Goal: Information Seeking & Learning: Learn about a topic

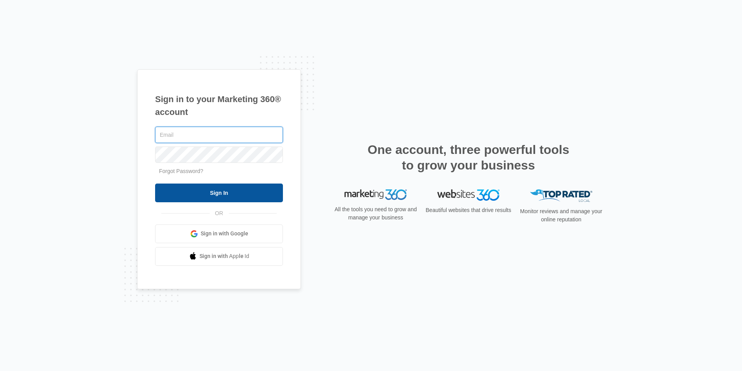
type input "joel.green@madwire.com"
click at [253, 190] on input "Sign In" at bounding box center [219, 192] width 128 height 19
type input "joel.green@madwire.com"
click at [231, 183] on input "Sign In" at bounding box center [219, 192] width 128 height 19
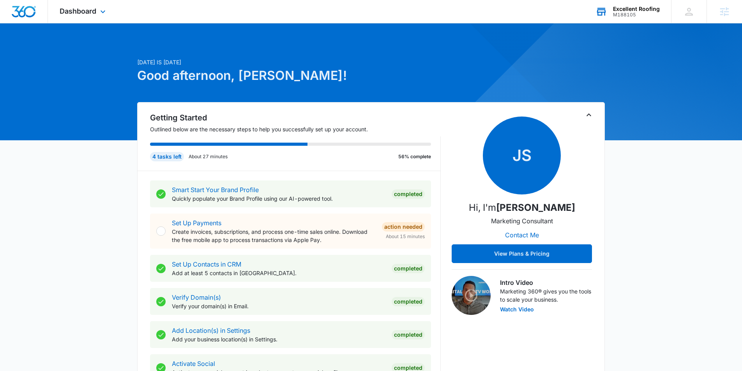
click at [615, 3] on div "Excellent Roofing M188105 Your Accounts View All" at bounding box center [627, 11] width 87 height 23
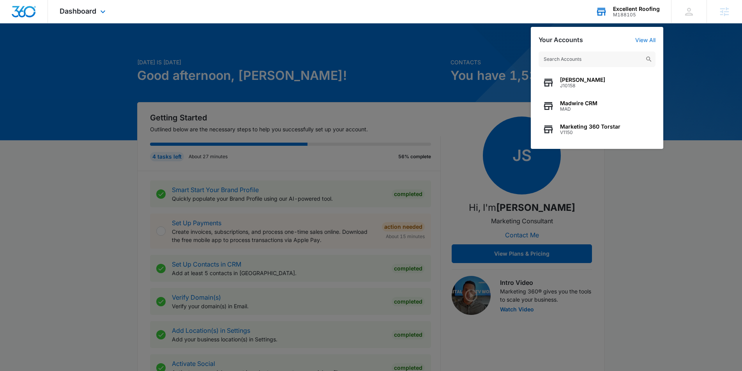
click at [585, 59] on input "text" at bounding box center [596, 59] width 117 height 16
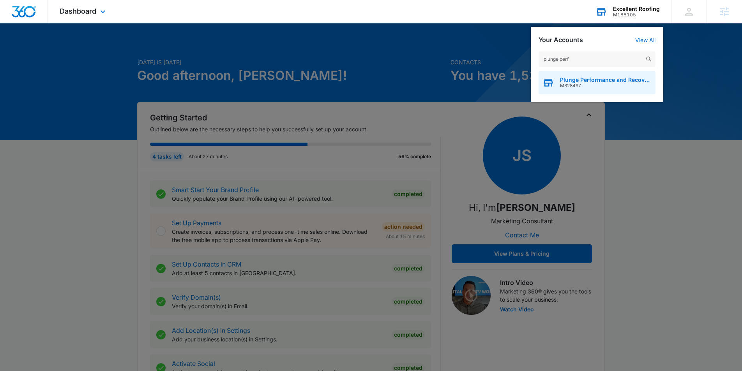
type input "plunge perf"
click at [574, 85] on span "M328497" at bounding box center [606, 85] width 92 height 5
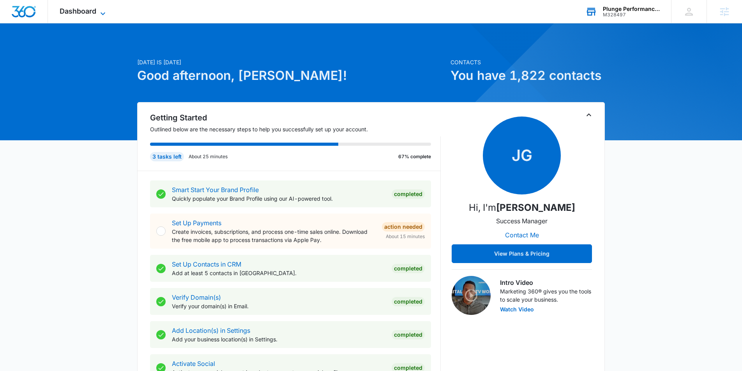
click at [75, 13] on span "Dashboard" at bounding box center [78, 11] width 37 height 8
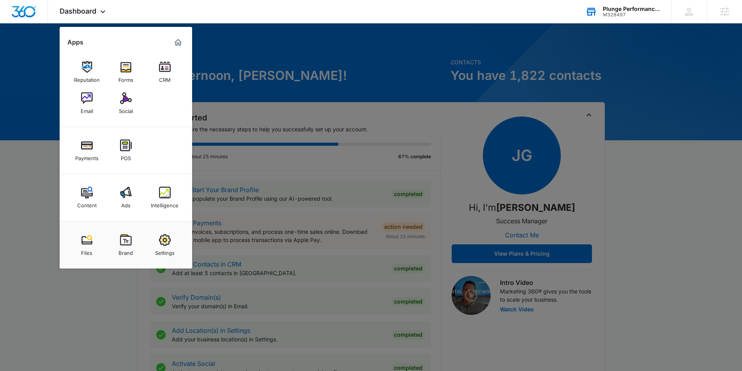
click at [163, 196] on img at bounding box center [165, 193] width 12 height 12
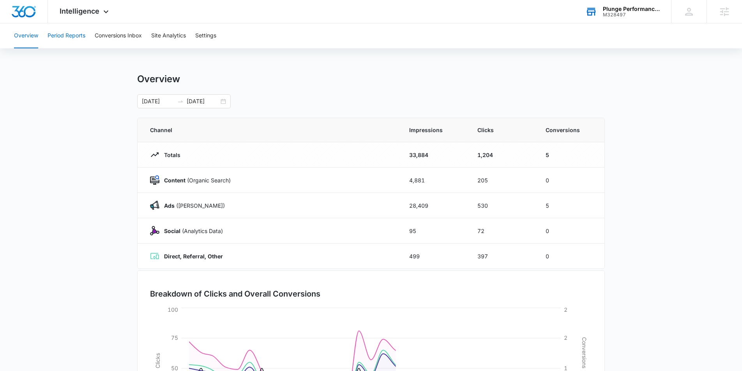
click at [65, 39] on button "Period Reports" at bounding box center [67, 35] width 38 height 25
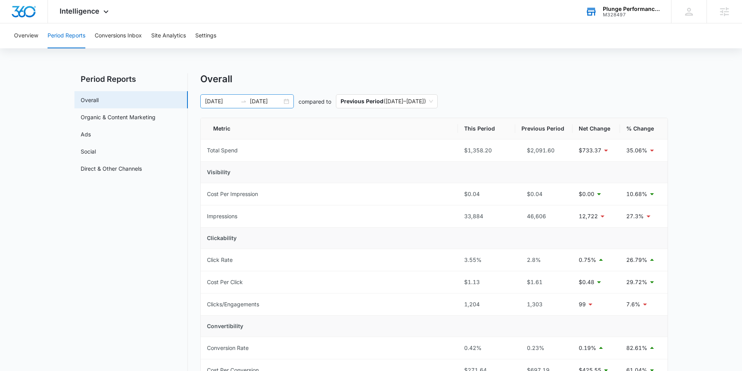
click at [282, 102] on div "07/15/2025 08/14/2025" at bounding box center [246, 101] width 93 height 14
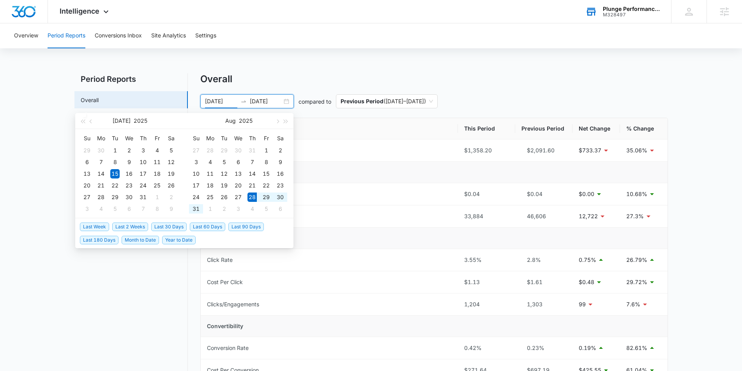
drag, startPoint x: 127, startPoint y: 227, endPoint x: 132, endPoint y: 227, distance: 4.3
click at [127, 227] on span "Last 2 Weeks" at bounding box center [130, 226] width 36 height 9
type input "08/28/2025"
type input "09/11/2025"
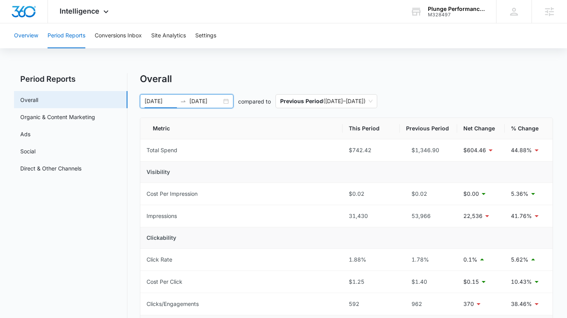
click at [32, 35] on button "Overview" at bounding box center [26, 35] width 24 height 25
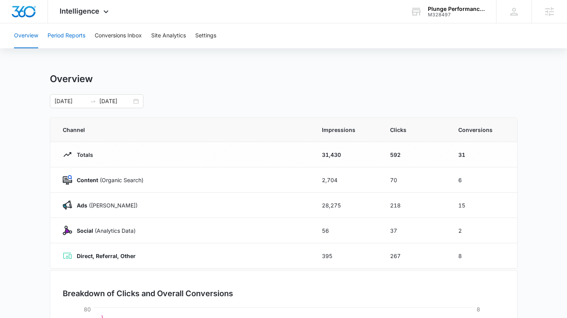
click at [75, 34] on button "Period Reports" at bounding box center [67, 35] width 38 height 25
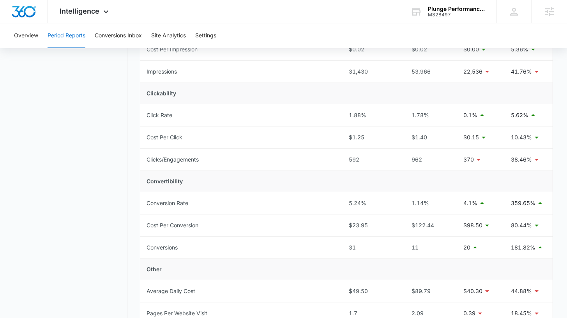
scroll to position [145, 0]
drag, startPoint x: 429, startPoint y: 201, endPoint x: 398, endPoint y: 202, distance: 30.4
click at [398, 202] on tr "Conversion Rate 5.24% 1.14% 4.1% 359.65%" at bounding box center [346, 203] width 412 height 22
click at [323, 204] on tr "Conversion Rate 5.24% 1.14% 4.1% 359.65%" at bounding box center [346, 203] width 412 height 22
click at [431, 226] on div "$122.44" at bounding box center [428, 224] width 45 height 9
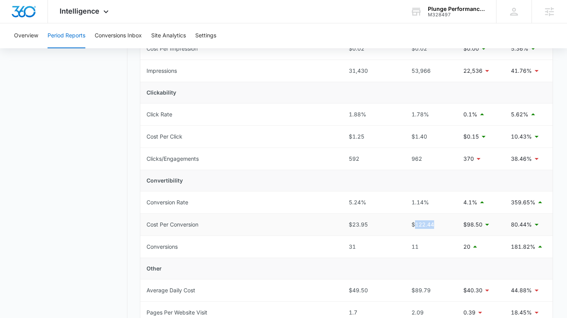
drag, startPoint x: 434, startPoint y: 226, endPoint x: 414, endPoint y: 227, distance: 19.1
click at [415, 226] on div "$122.44" at bounding box center [428, 224] width 45 height 9
drag, startPoint x: 368, startPoint y: 223, endPoint x: 343, endPoint y: 224, distance: 25.0
click at [341, 224] on tr "Cost Per Conversion $23.95 $122.44 $98.50 80.44%" at bounding box center [346, 225] width 412 height 22
drag, startPoint x: 420, startPoint y: 247, endPoint x: 397, endPoint y: 248, distance: 22.2
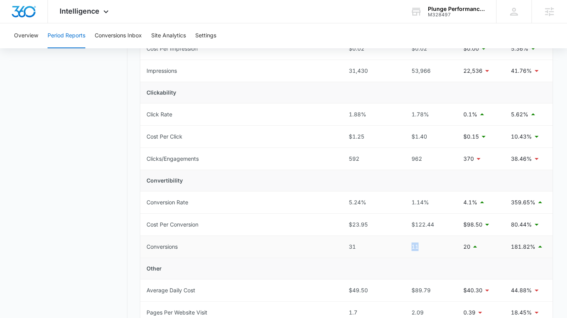
click at [397, 248] on tr "Conversions 31 11 20 181.82%" at bounding box center [346, 247] width 412 height 22
drag, startPoint x: 362, startPoint y: 249, endPoint x: 329, endPoint y: 249, distance: 33.1
click at [329, 249] on tr "Conversions 31 11 20 181.82%" at bounding box center [346, 247] width 412 height 22
click at [333, 215] on td "Cost Per Conversion" at bounding box center [241, 225] width 202 height 22
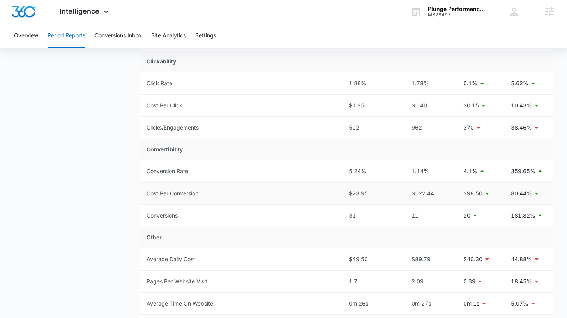
scroll to position [165, 0]
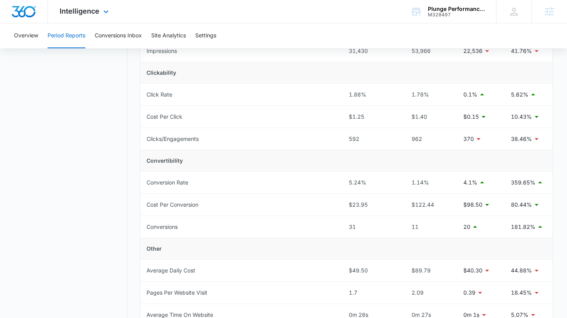
click at [84, 6] on div "Intelligence Apps Reputation Forms CRM Email Social Payments POS Content Ads In…" at bounding box center [85, 11] width 74 height 23
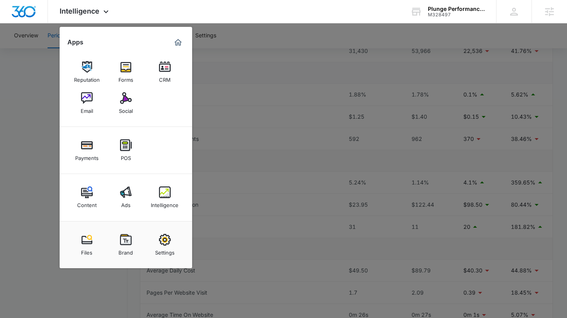
click at [164, 243] on img at bounding box center [165, 240] width 12 height 12
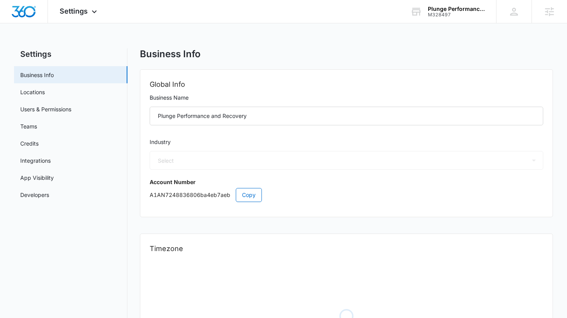
select select "22"
select select "US"
select select "America/Denver"
click at [54, 180] on link "App Visibility" at bounding box center [37, 178] width 34 height 8
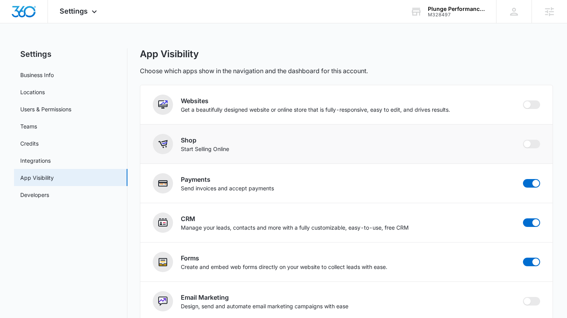
click at [522, 146] on div "Shop Start Selling Online" at bounding box center [346, 144] width 387 height 20
click at [526, 143] on span at bounding box center [527, 144] width 7 height 7
click at [523, 140] on input "checkbox" at bounding box center [522, 139] width 0 height 0
checkbox input "true"
click at [76, 12] on span "Settings" at bounding box center [74, 11] width 28 height 8
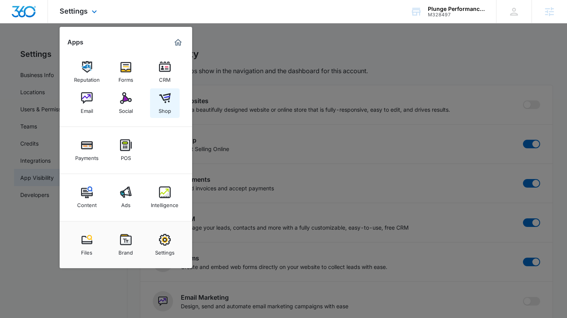
click at [160, 100] on img at bounding box center [165, 98] width 12 height 12
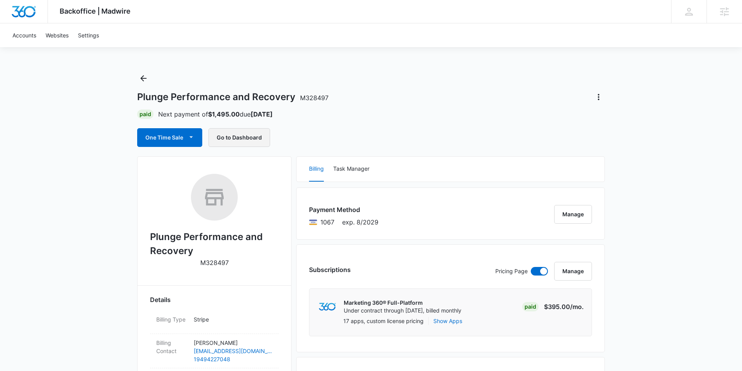
click at [248, 131] on button "Go to Dashboard" at bounding box center [239, 137] width 62 height 19
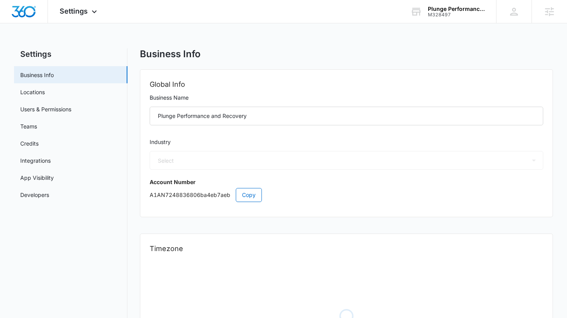
select select "22"
select select "US"
select select "America/[GEOGRAPHIC_DATA]"
click at [45, 175] on link "App Visibility" at bounding box center [37, 178] width 34 height 8
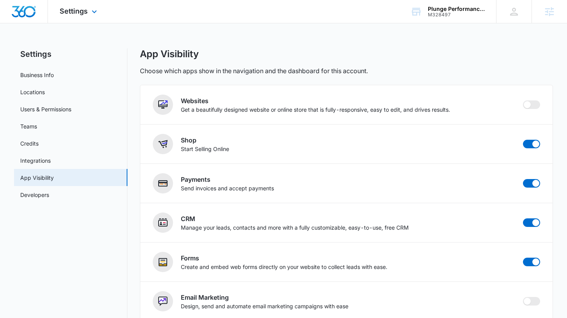
click at [103, 11] on div "Settings Apps Reputation Forms CRM Email Social Shop Payments POS Content Ads I…" at bounding box center [79, 11] width 63 height 23
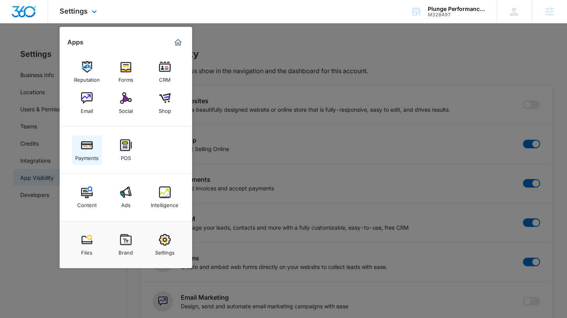
click at [84, 153] on div "Payments" at bounding box center [86, 156] width 23 height 10
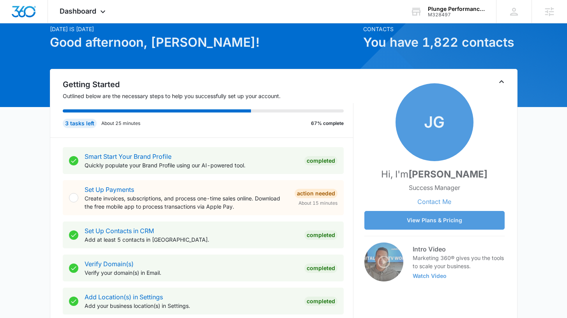
scroll to position [32, 0]
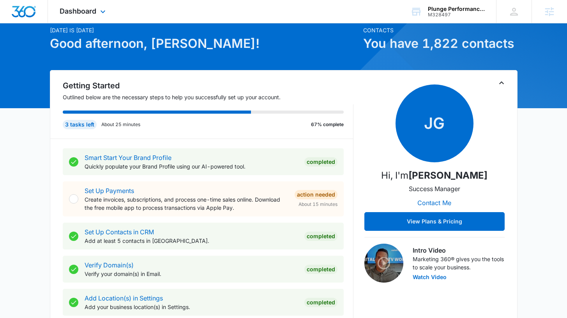
click at [90, 16] on div "Dashboard Apps Reputation Forms CRM Email Social Shop Payments POS Content Ads …" at bounding box center [83, 11] width 71 height 23
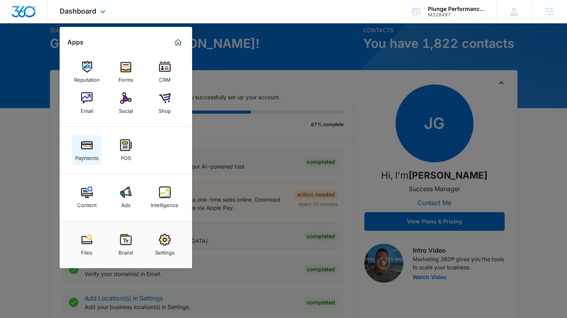
click at [78, 148] on link "Payments" at bounding box center [87, 151] width 30 height 30
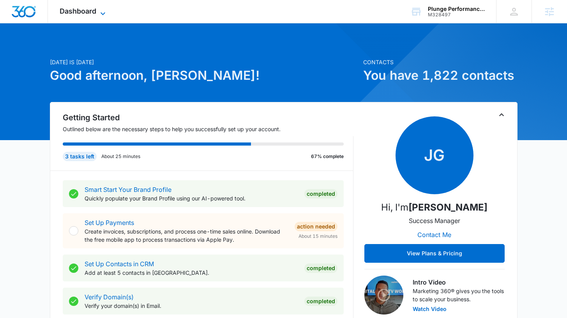
click at [100, 14] on icon at bounding box center [102, 13] width 9 height 9
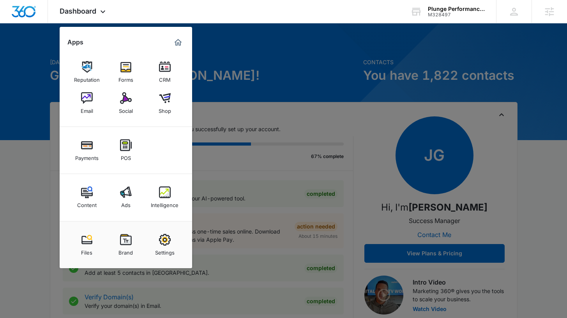
click at [85, 95] on img at bounding box center [87, 98] width 12 height 12
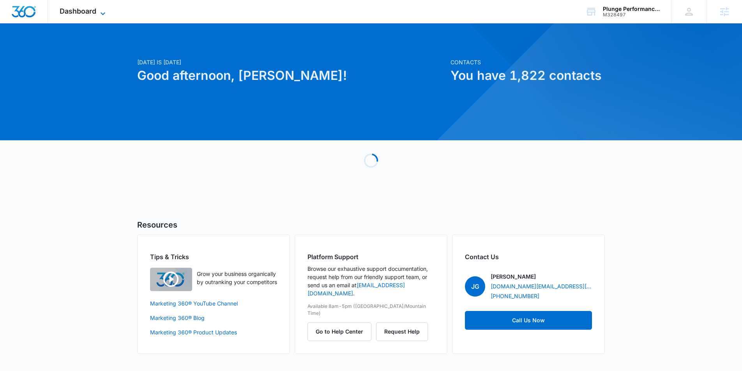
click at [67, 9] on span "Dashboard" at bounding box center [78, 11] width 37 height 8
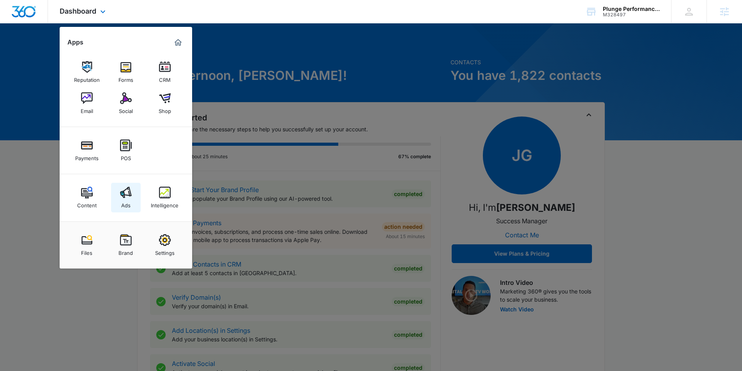
click at [122, 199] on div "Ads" at bounding box center [125, 203] width 9 height 10
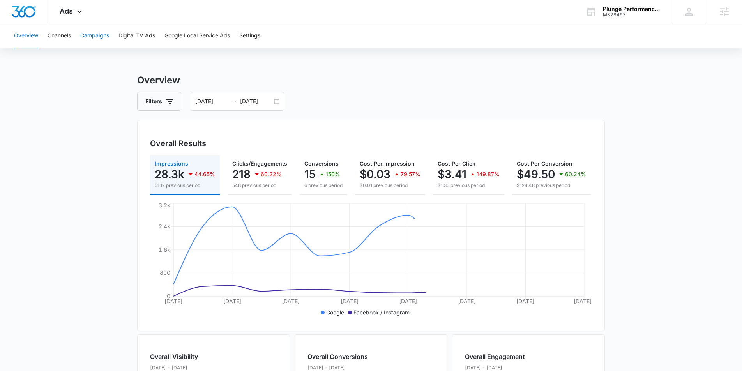
click at [89, 38] on button "Campaigns" at bounding box center [94, 35] width 29 height 25
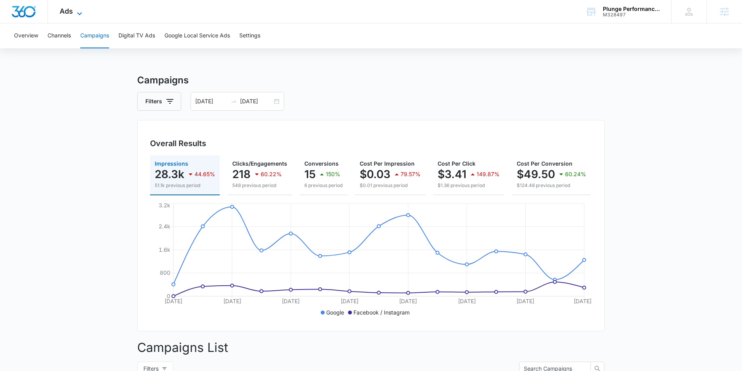
click at [72, 11] on span "Ads" at bounding box center [66, 11] width 13 height 8
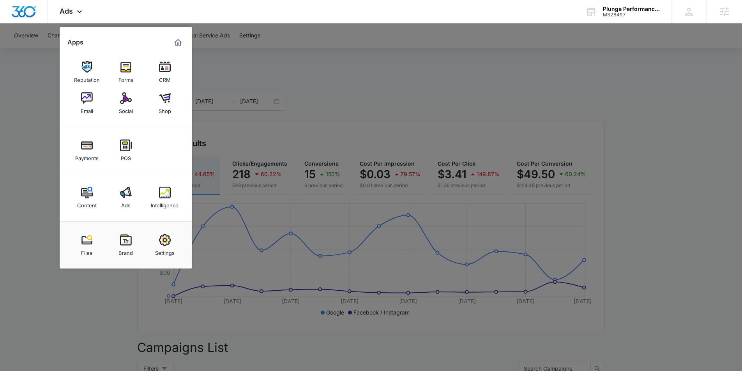
click at [471, 73] on div at bounding box center [371, 185] width 742 height 371
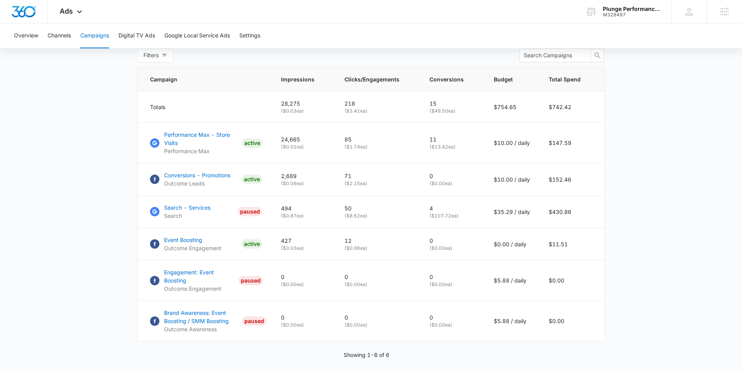
scroll to position [316, 0]
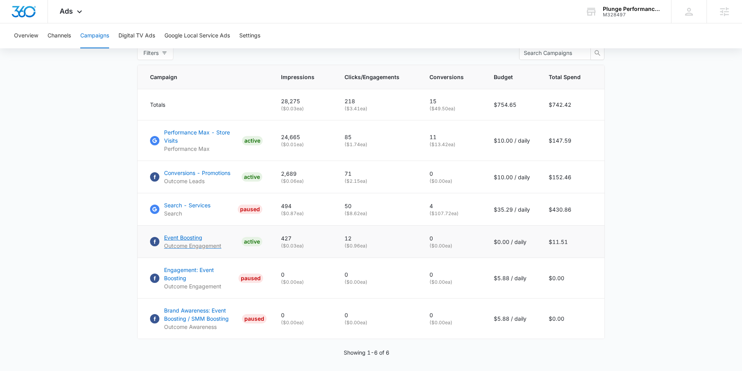
click at [189, 238] on p "Event Boosting" at bounding box center [192, 237] width 57 height 8
click at [178, 174] on p "Conversions - Promotions" at bounding box center [197, 173] width 66 height 8
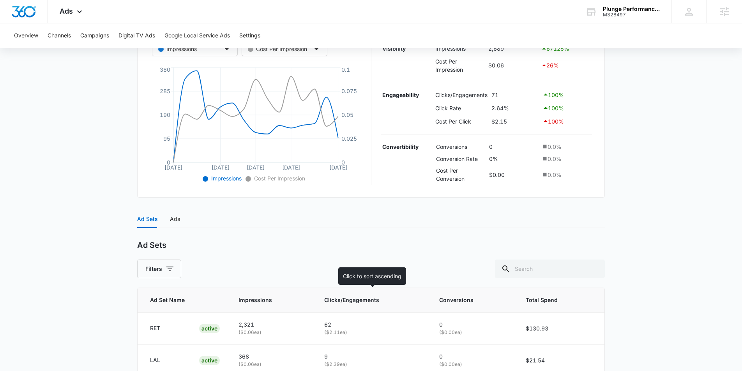
scroll to position [201, 0]
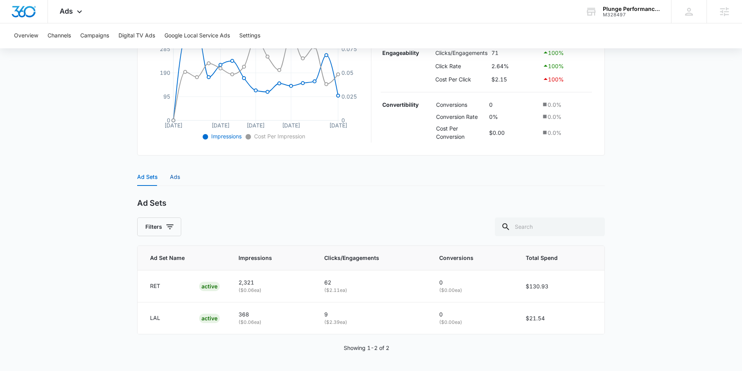
click at [178, 173] on div "Ads" at bounding box center [175, 177] width 10 height 9
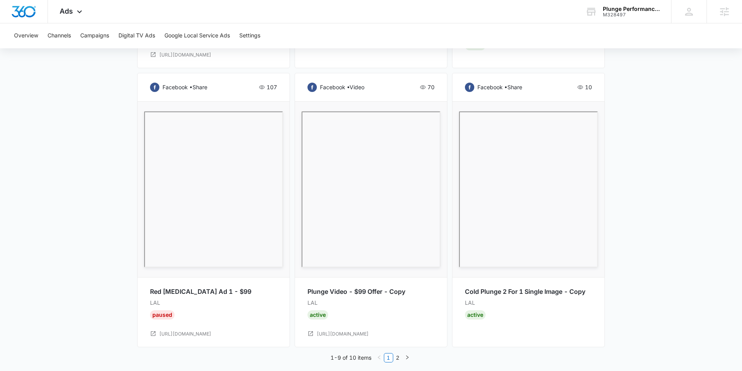
scroll to position [954, 0]
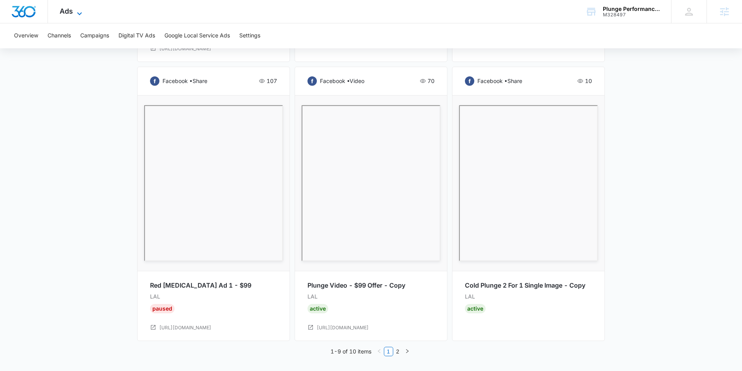
click at [81, 9] on icon at bounding box center [79, 13] width 9 height 9
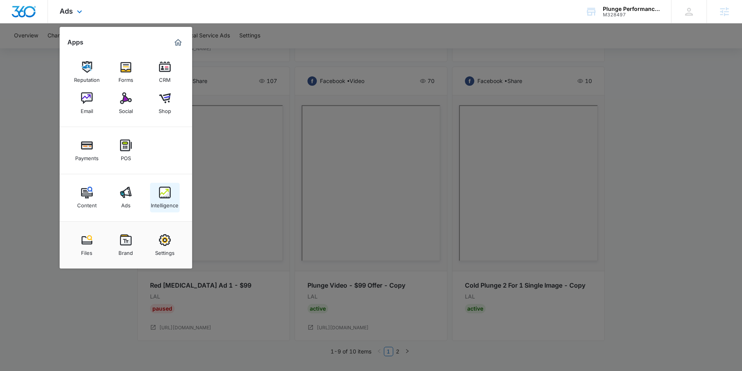
click at [159, 202] on div "Intelligence" at bounding box center [165, 203] width 28 height 10
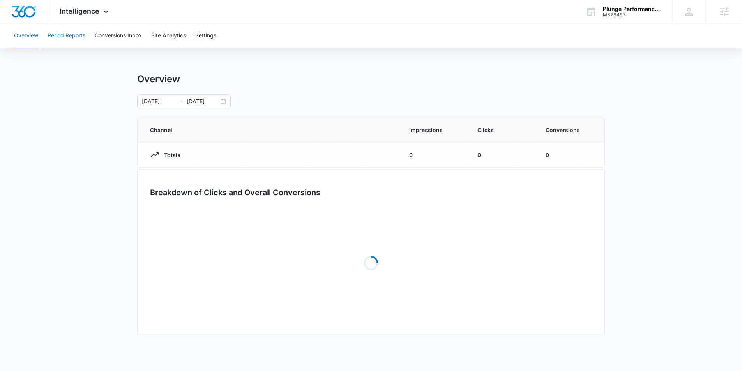
click at [69, 34] on button "Period Reports" at bounding box center [67, 35] width 38 height 25
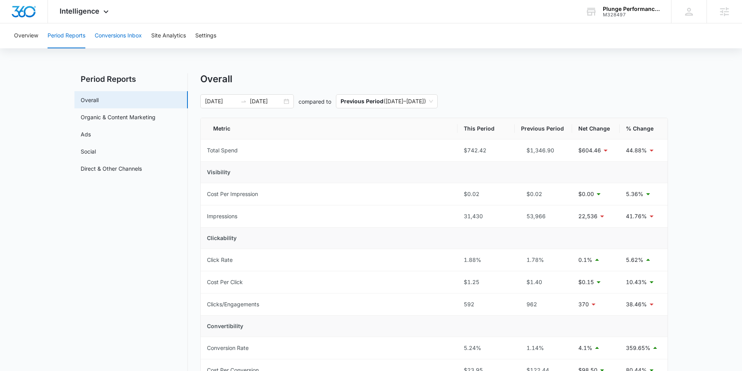
click at [108, 35] on button "Conversions Inbox" at bounding box center [118, 35] width 47 height 25
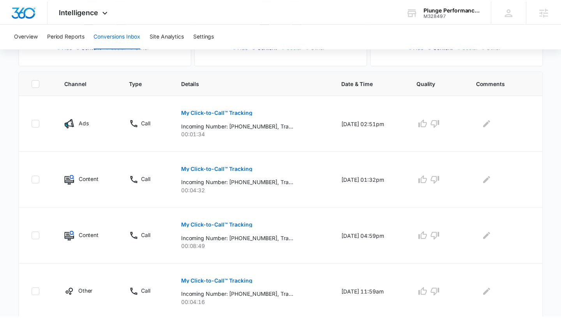
scroll to position [161, 0]
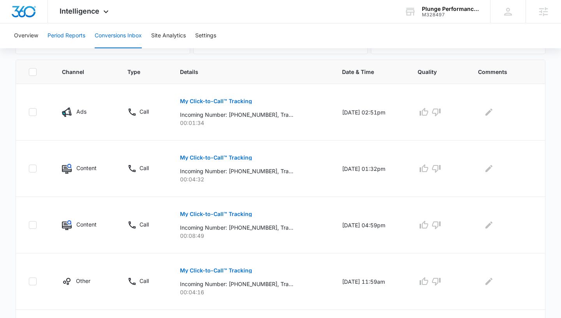
click at [75, 40] on button "Period Reports" at bounding box center [67, 35] width 38 height 25
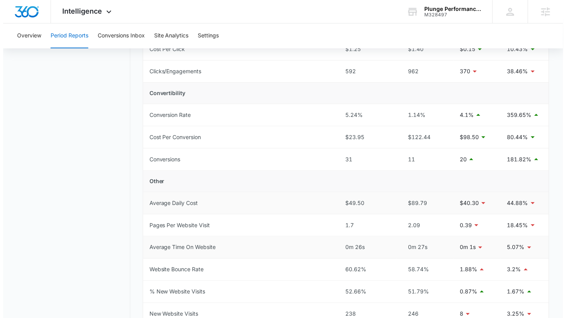
scroll to position [220, 0]
